Goal: Task Accomplishment & Management: Use online tool/utility

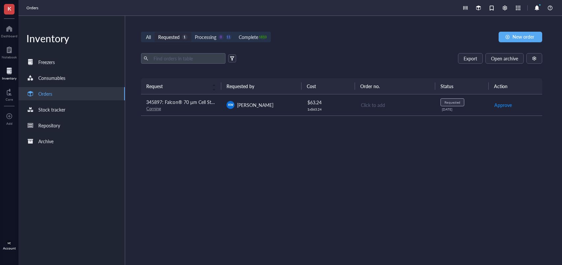
click at [198, 104] on span "345897: Falcon® 70 µm Cell Strainer, White, Sterile, Individually Packaged, 50/…" at bounding box center [231, 102] width 171 height 7
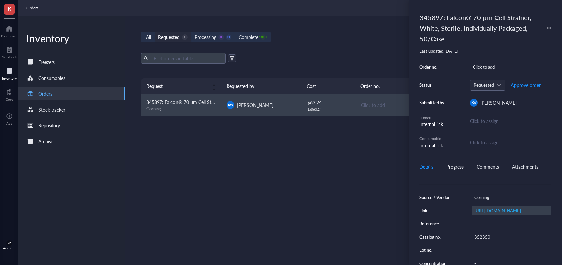
scroll to position [90, 0]
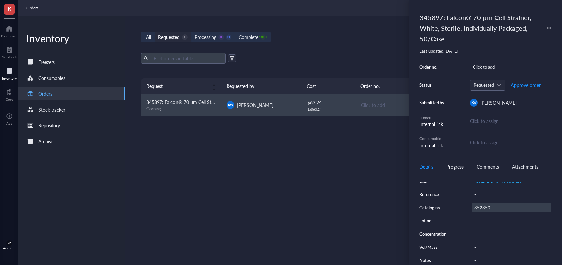
click at [480, 212] on div "352350" at bounding box center [511, 207] width 80 height 9
click at [480, 212] on input "352350" at bounding box center [482, 207] width 21 height 9
click at [481, 212] on input "352350" at bounding box center [482, 207] width 21 height 9
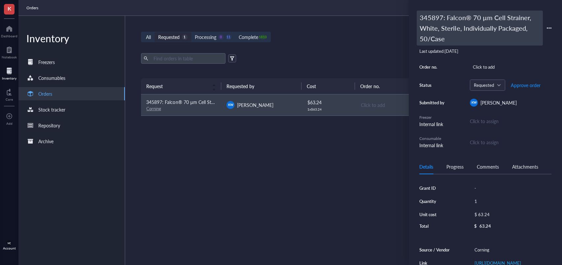
click at [435, 23] on div "345897: Falcon® 70 µm Cell Strainer, White, Sterile, Individually Packaged, 50/…" at bounding box center [480, 28] width 126 height 35
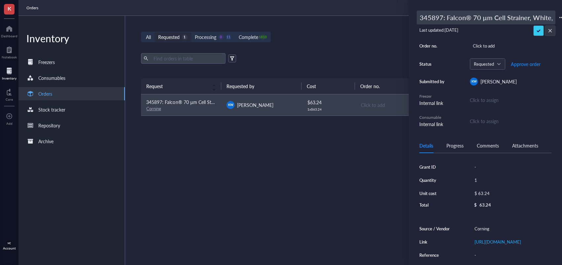
drag, startPoint x: 448, startPoint y: 17, endPoint x: 435, endPoint y: 18, distance: 12.9
click at [395, 18] on div "K Dashboard Notebook Inventory Core To pick up a draggable item, press the spac…" at bounding box center [281, 132] width 562 height 265
click at [439, 17] on input "345897: Falcon® 70 µm Cell Strainer, White, Sterile, Individually Packaged, 50/…" at bounding box center [486, 17] width 138 height 13
click at [443, 18] on input "345897: Falcon® 70 µm Cell Strainer, White, Sterile, Individually Packaged, 50/…" at bounding box center [486, 17] width 138 height 13
drag, startPoint x: 442, startPoint y: 18, endPoint x: 412, endPoint y: 19, distance: 30.0
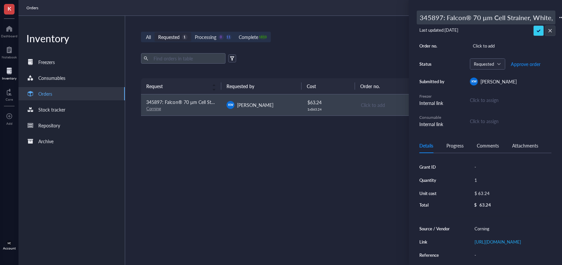
click at [413, 19] on div "345897: Falcon® 70 µm Cell Strainer, White, Sterile, Individually Packaged, 50/…" at bounding box center [485, 132] width 153 height 265
type input "494170: Falcon® 70 µm Cell Strainer, White, Sterile, Individually Packaged, 50/…"
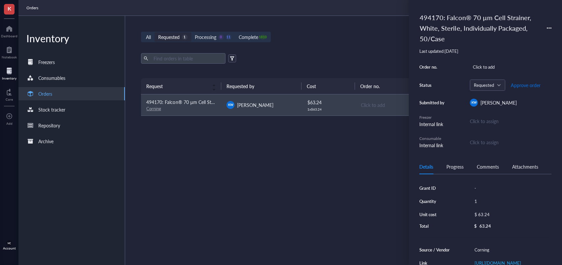
click at [525, 86] on span "Approve order" at bounding box center [526, 85] width 30 height 5
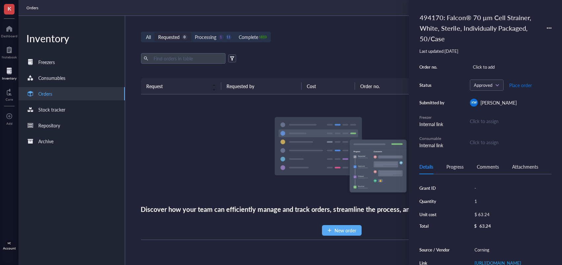
click at [521, 88] on button "Place order" at bounding box center [520, 85] width 23 height 11
